Goal: Task Accomplishment & Management: Use online tool/utility

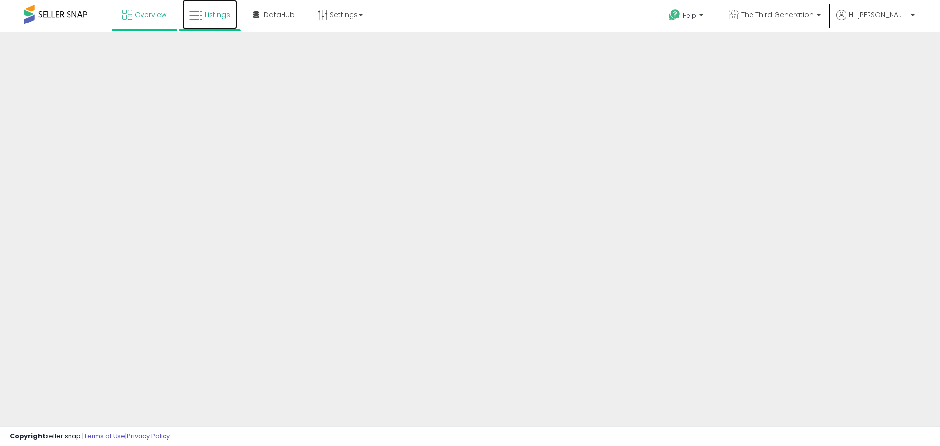
click at [188, 14] on link "Listings" at bounding box center [209, 14] width 55 height 29
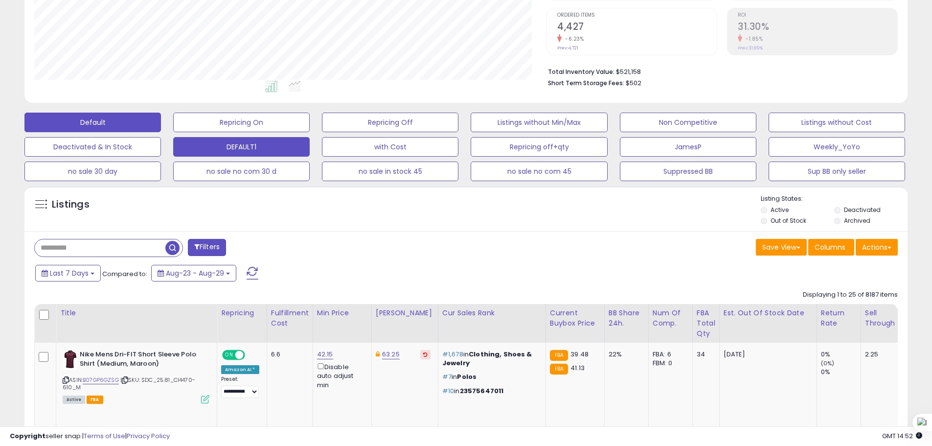
scroll to position [343, 0]
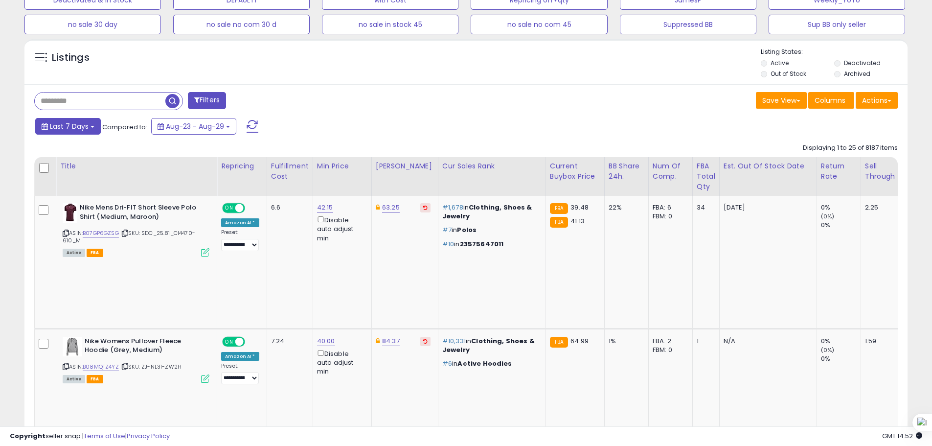
click at [72, 128] on span "Last 7 Days" at bounding box center [69, 126] width 39 height 10
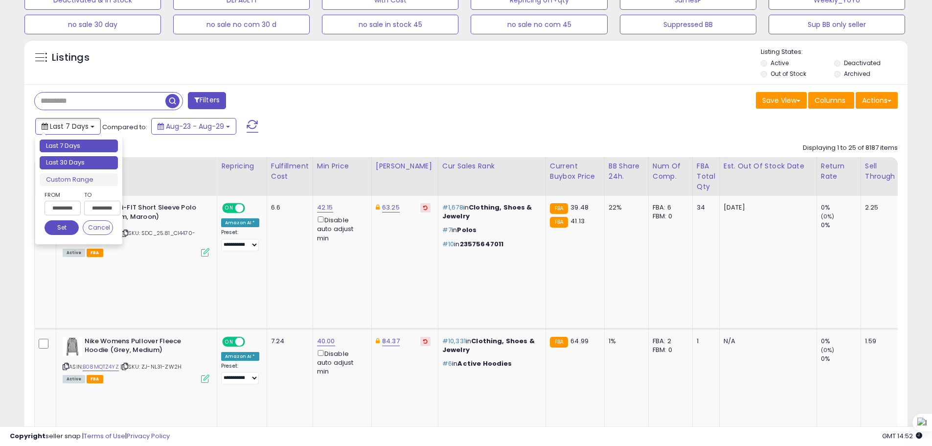
type input "**********"
click at [84, 165] on li "Last 30 Days" at bounding box center [79, 162] width 78 height 13
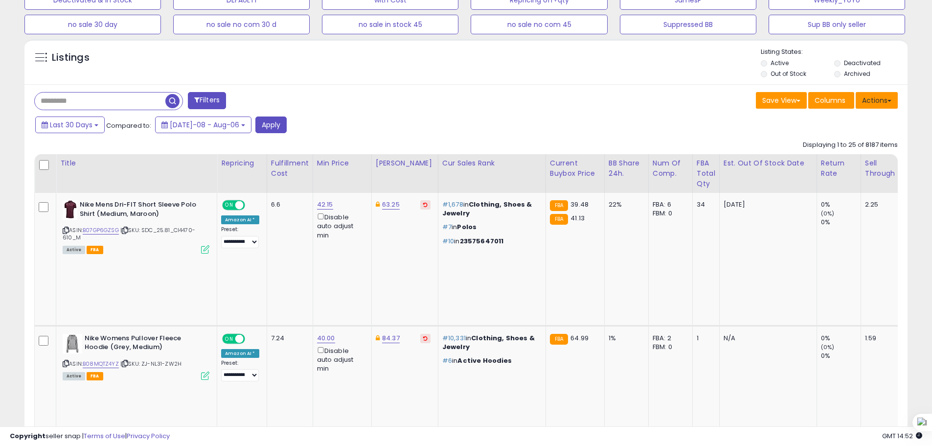
click at [869, 103] on button "Actions" at bounding box center [877, 100] width 42 height 17
click at [854, 162] on link "Export All Columns" at bounding box center [836, 162] width 107 height 15
